Goal: Communication & Community: Ask a question

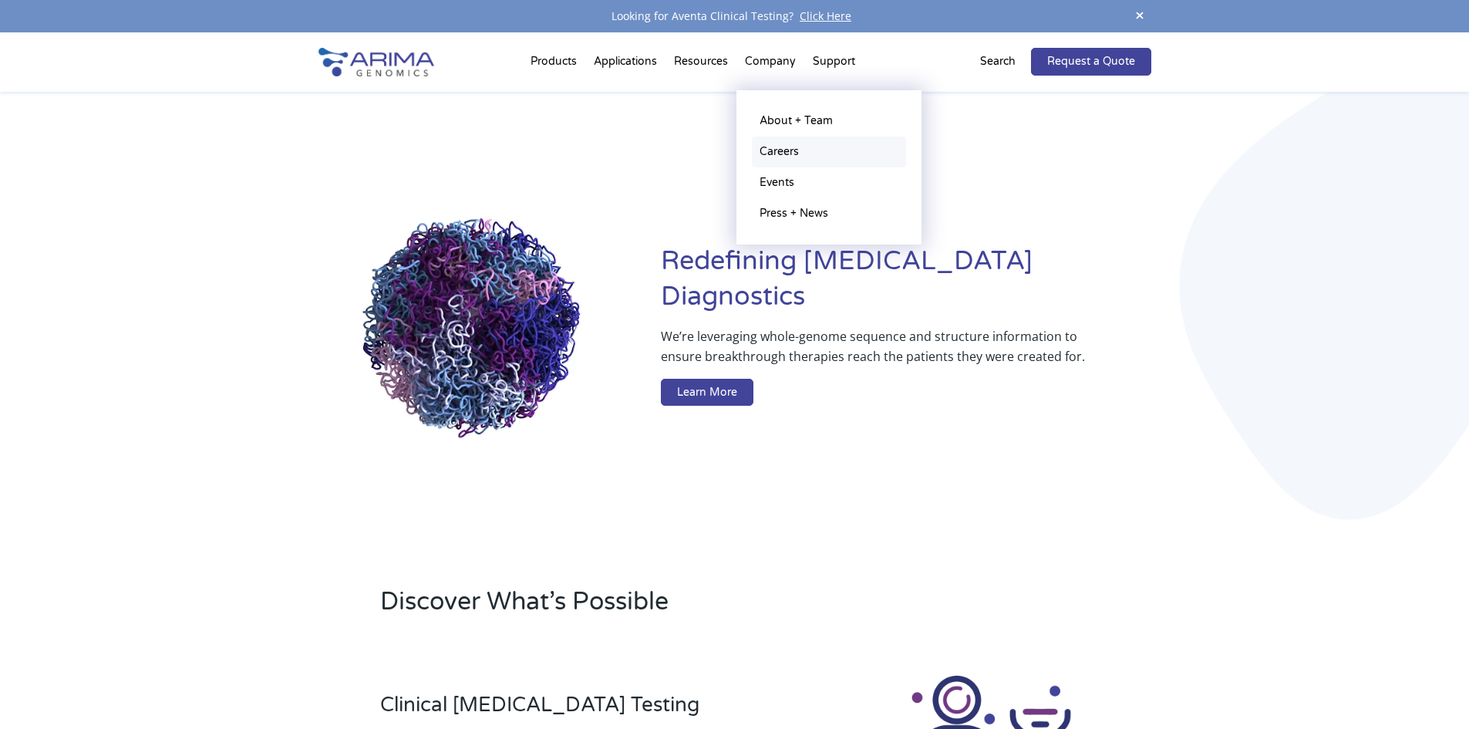
click at [791, 147] on link "Careers" at bounding box center [829, 152] width 154 height 31
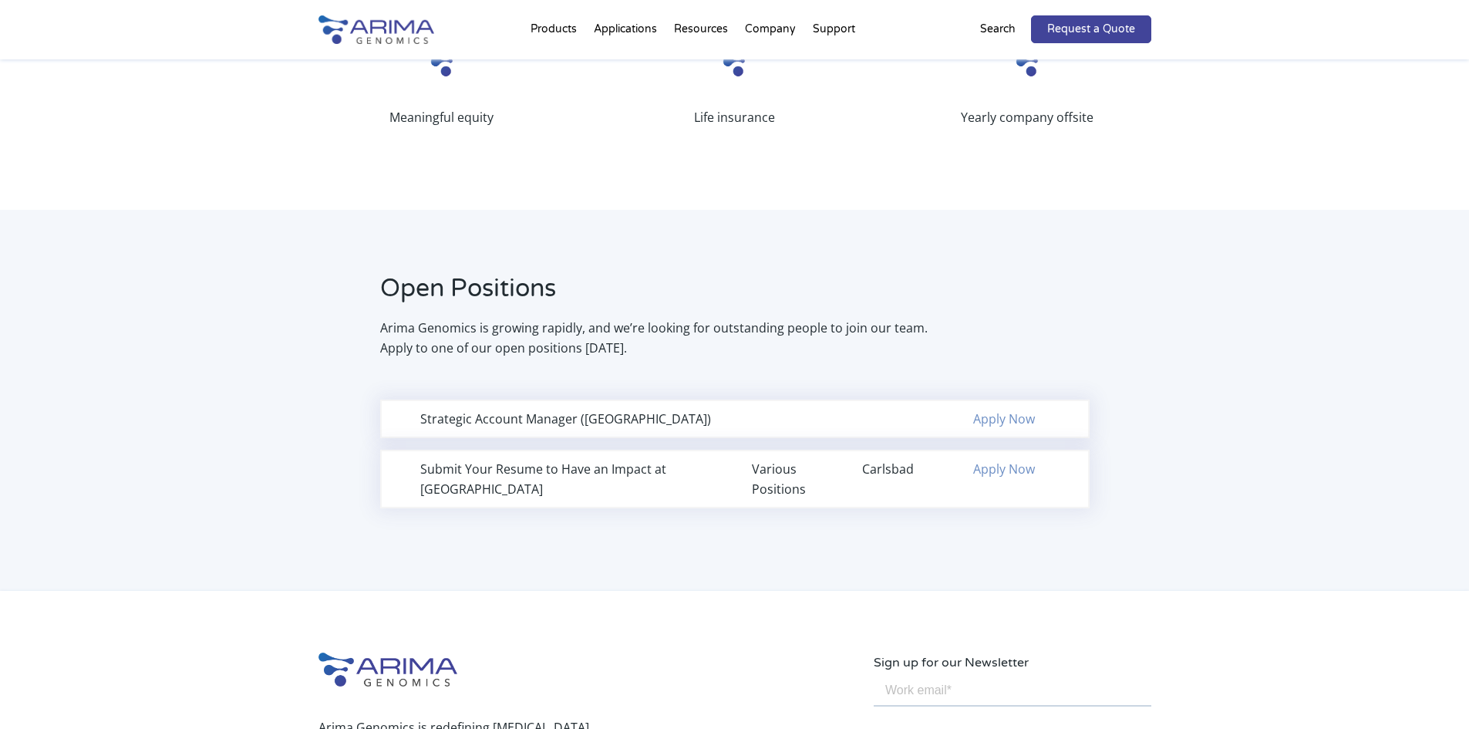
scroll to position [802, 0]
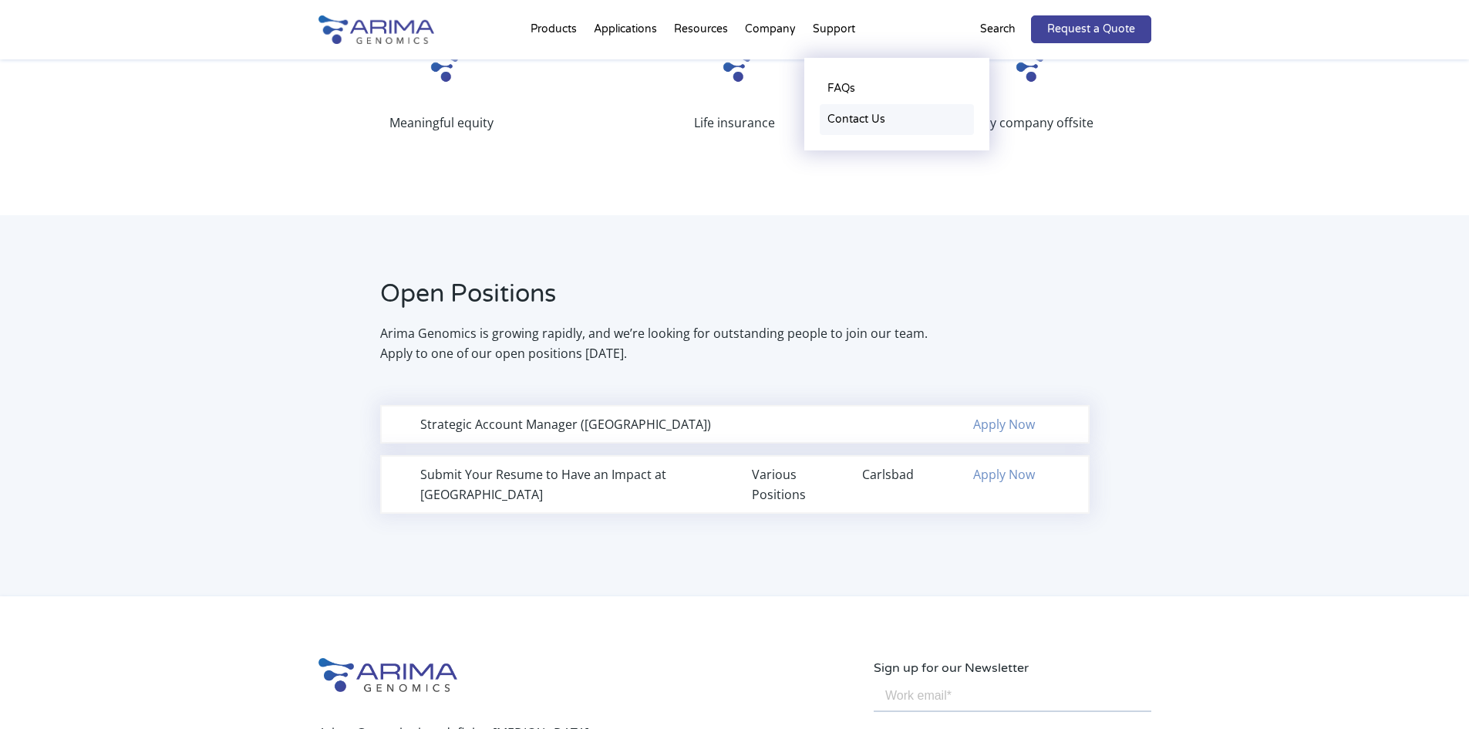
click at [855, 110] on link "Contact Us" at bounding box center [897, 119] width 154 height 31
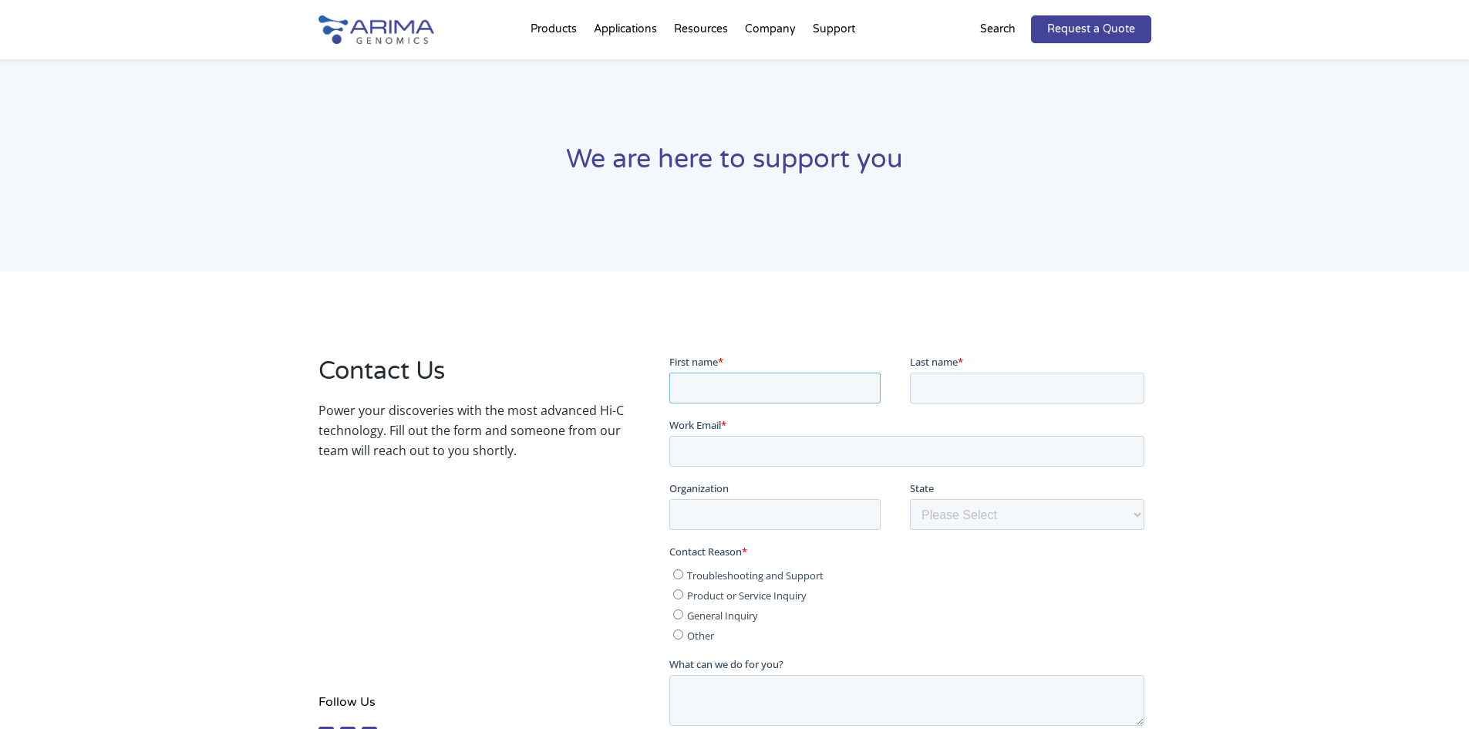
click at [784, 390] on input "First name *" at bounding box center [774, 387] width 211 height 31
drag, startPoint x: 770, startPoint y: 399, endPoint x: 512, endPoint y: 357, distance: 261.0
click at [669, 357] on html "First name * Baxton Last name * Work Email * Organization State Please Select O…" at bounding box center [909, 612] width 481 height 518
type input "Shala"
click at [922, 389] on input "Last name *" at bounding box center [1027, 387] width 234 height 31
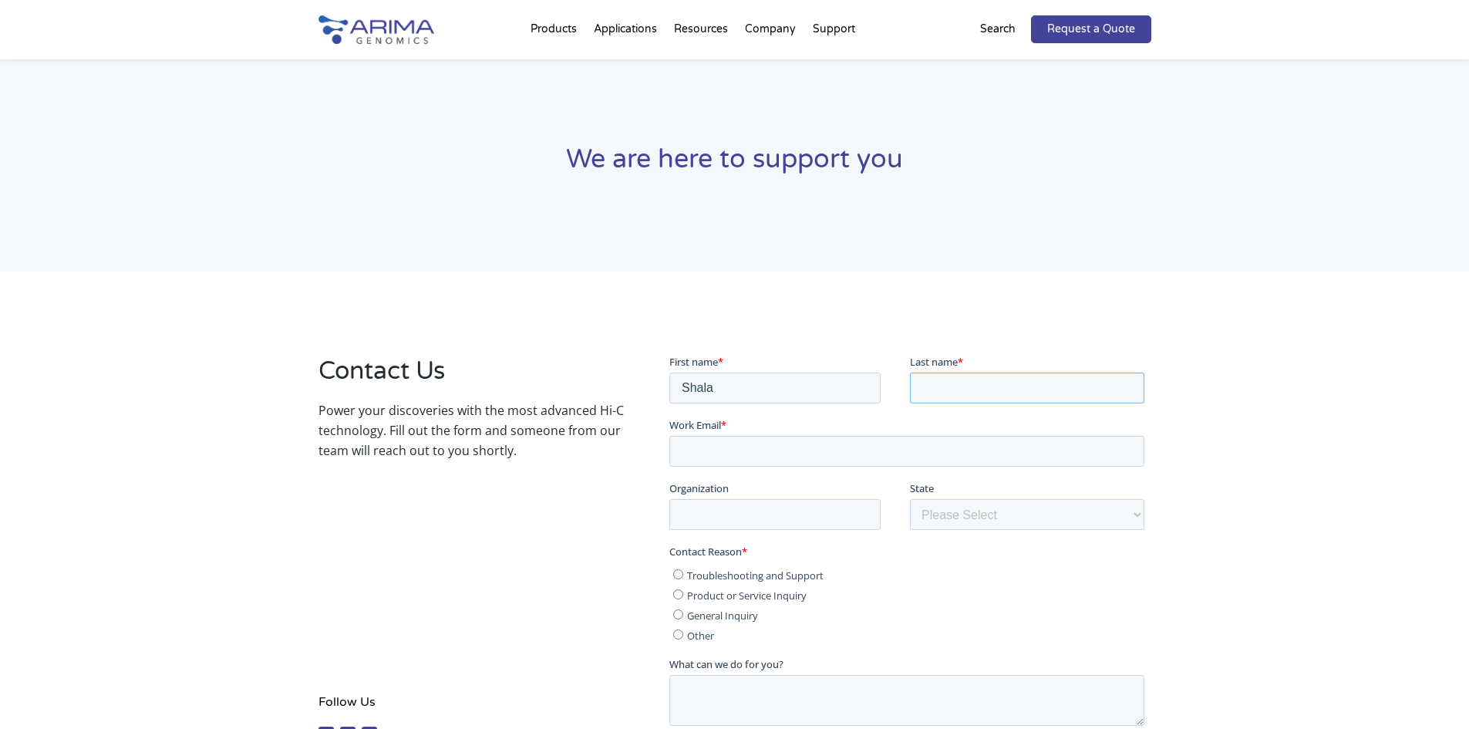
type input "Munn"
click at [919, 448] on input "Work Email *" at bounding box center [906, 450] width 475 height 31
type input "baxtonmunn99@gmail.com"
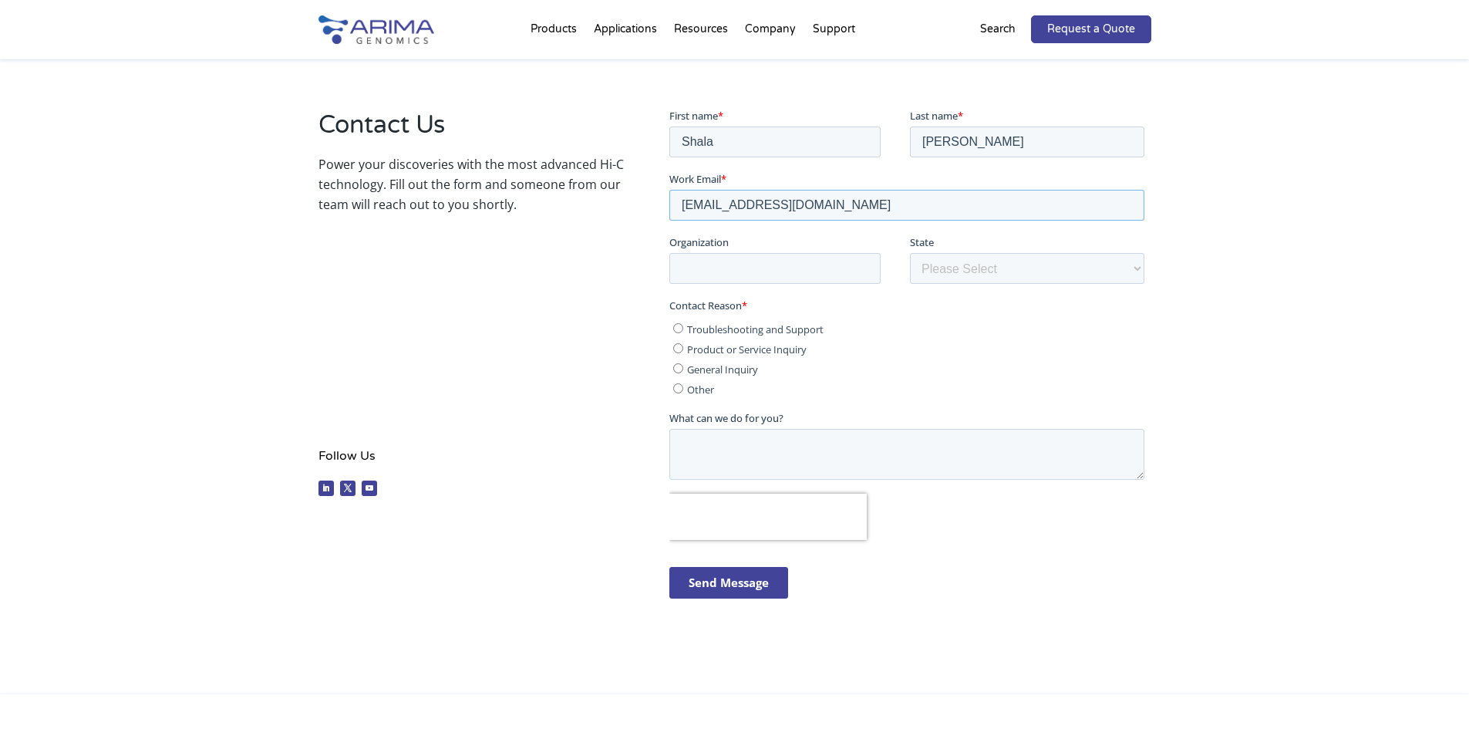
scroll to position [247, 0]
click at [741, 274] on input "Organization" at bounding box center [774, 266] width 211 height 31
type input "University of Central Florida"
click at [977, 277] on select "Please Select Other/Non-US Alabama Alaska Arizona Arkansas California Colorado …" at bounding box center [1027, 266] width 234 height 31
select select "Florida"
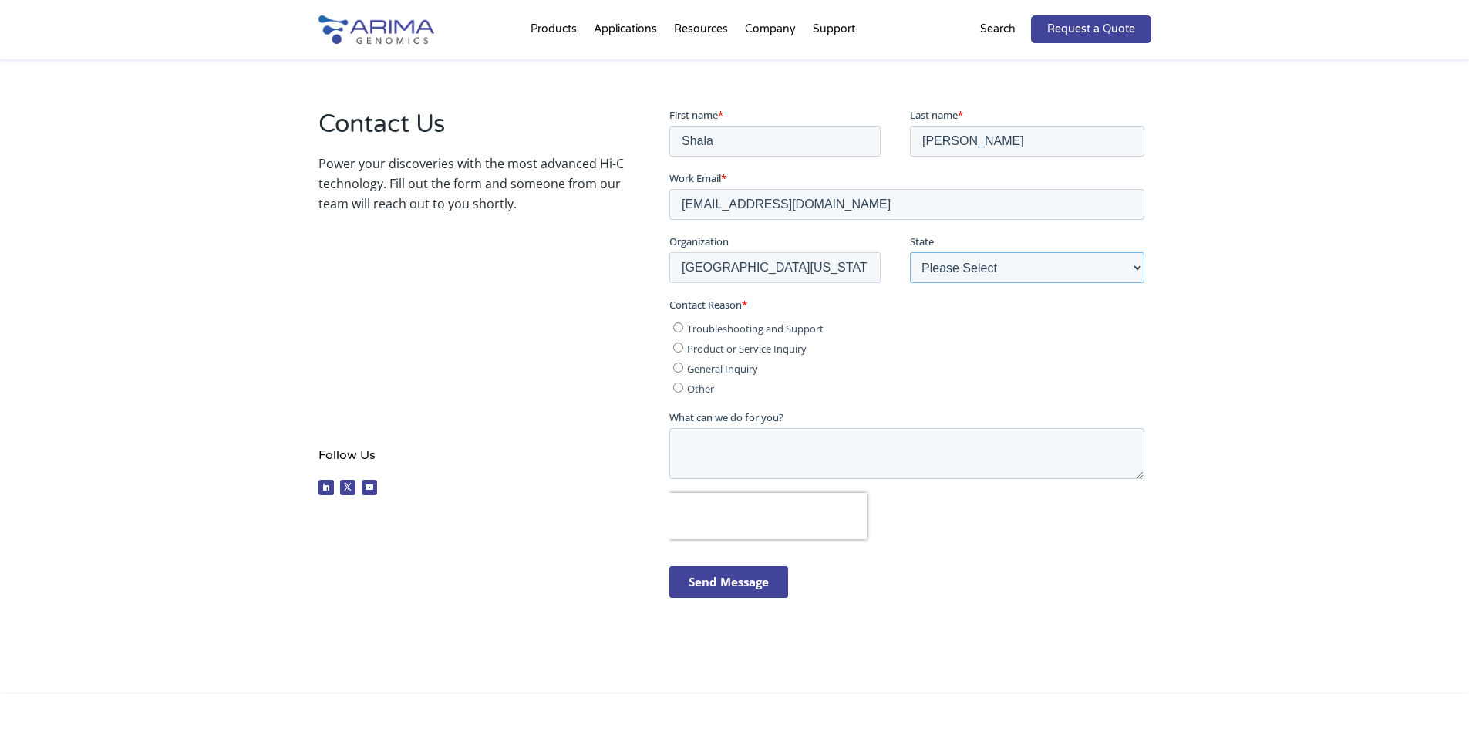
click at [910, 251] on select "Please Select Other/Non-US Alabama Alaska Arizona Arkansas California Colorado …" at bounding box center [1027, 266] width 234 height 31
click at [678, 372] on label "General Inquiry" at bounding box center [908, 366] width 471 height 15
click at [678, 372] on input "General Inquiry" at bounding box center [678, 367] width 10 height 10
radio input "true"
click at [718, 443] on textarea "What can we do for you?" at bounding box center [906, 452] width 475 height 51
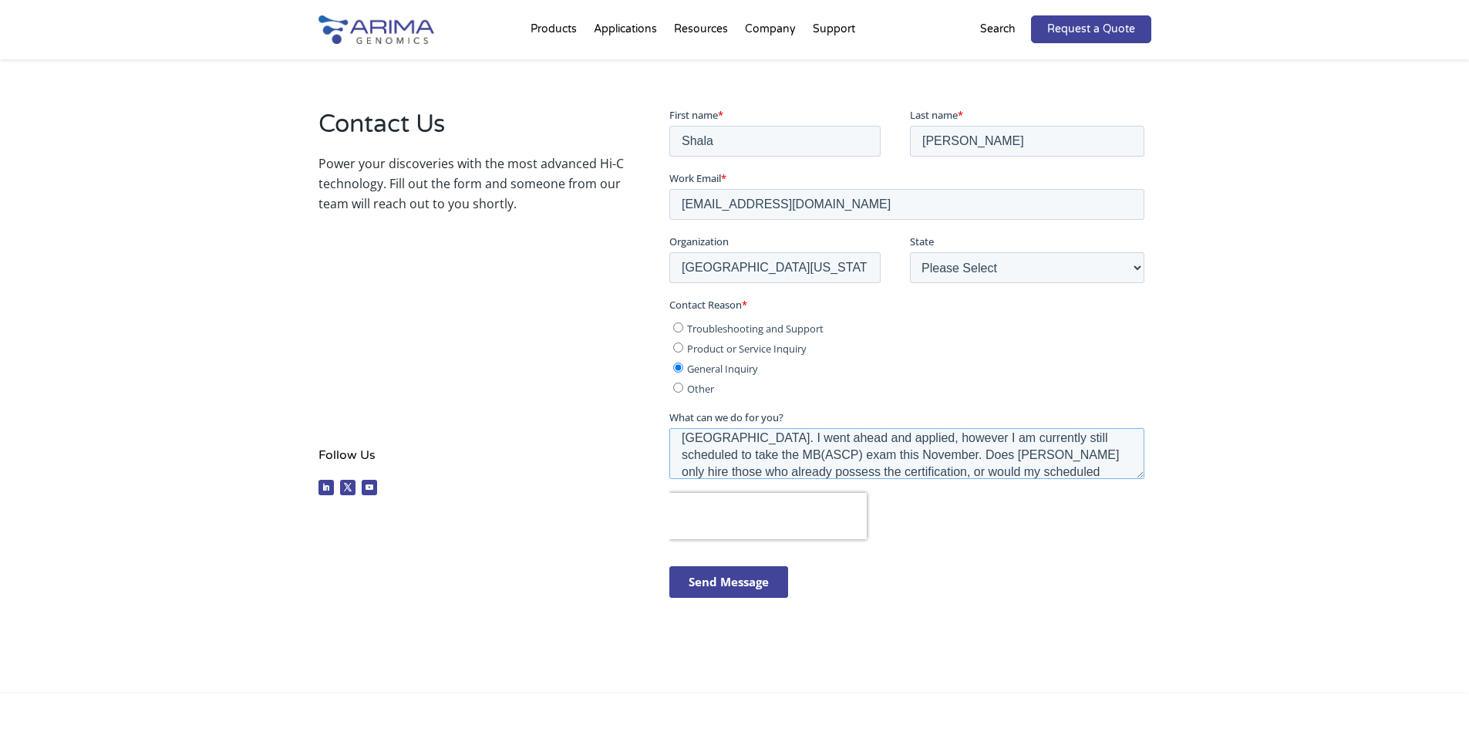
scroll to position [41, 0]
type textarea "Hello, I wanted to inquire regarding the Clinical Molecular Technologist role i…"
drag, startPoint x: 783, startPoint y: 127, endPoint x: 664, endPoint y: 141, distance: 119.6
click at [669, 141] on html "First name * Shala Last name * Munn Work Email * baxtonmunn99@gmail.com Organiz…" at bounding box center [909, 365] width 481 height 518
type input "Baxton"
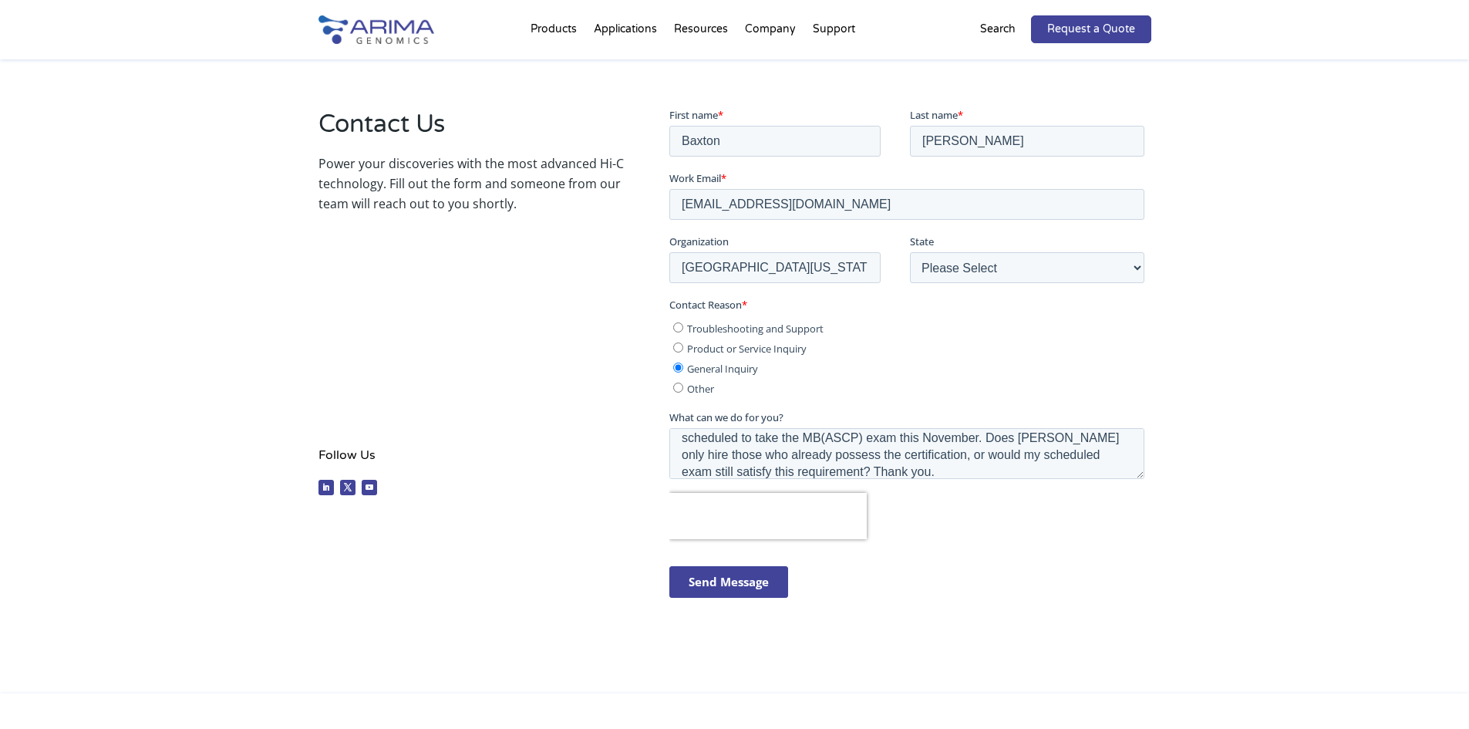
click at [713, 568] on input "Send Message" at bounding box center [728, 581] width 119 height 32
